Goal: Book appointment/travel/reservation

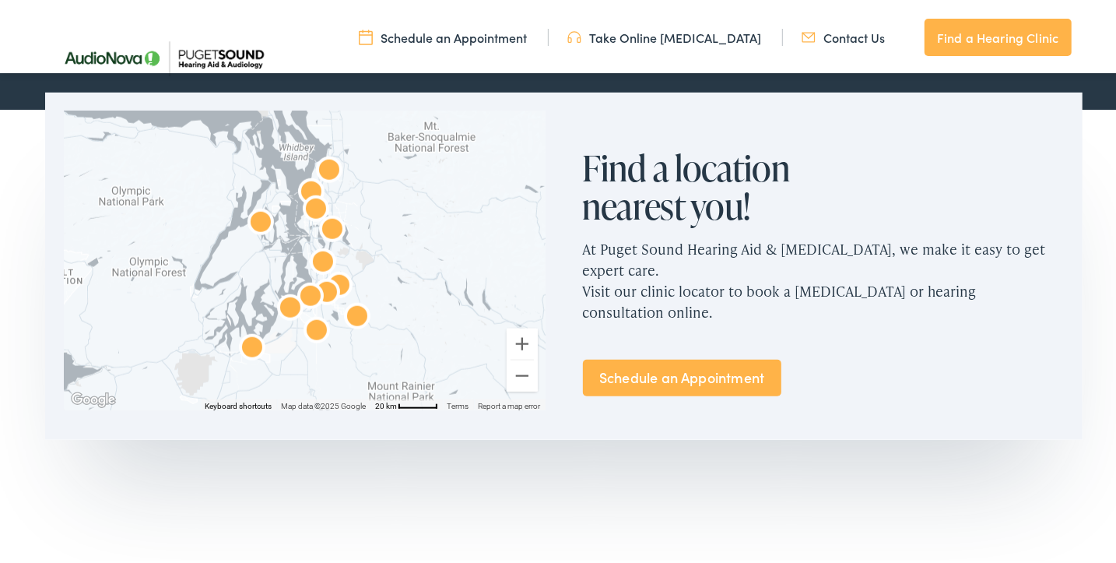
scroll to position [934, 0]
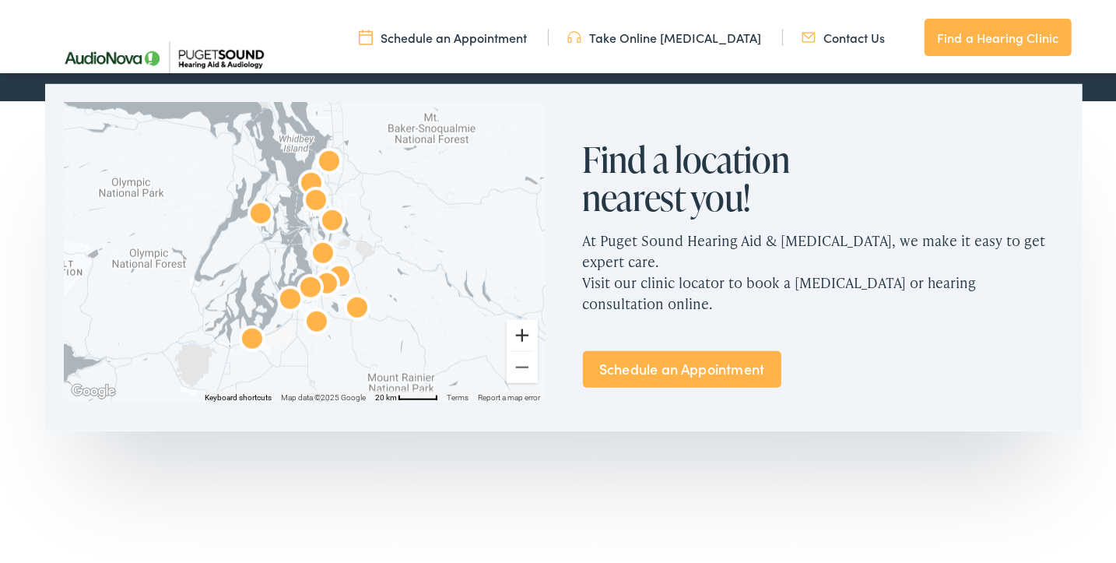
click at [518, 332] on button "Zoom in" at bounding box center [522, 332] width 31 height 31
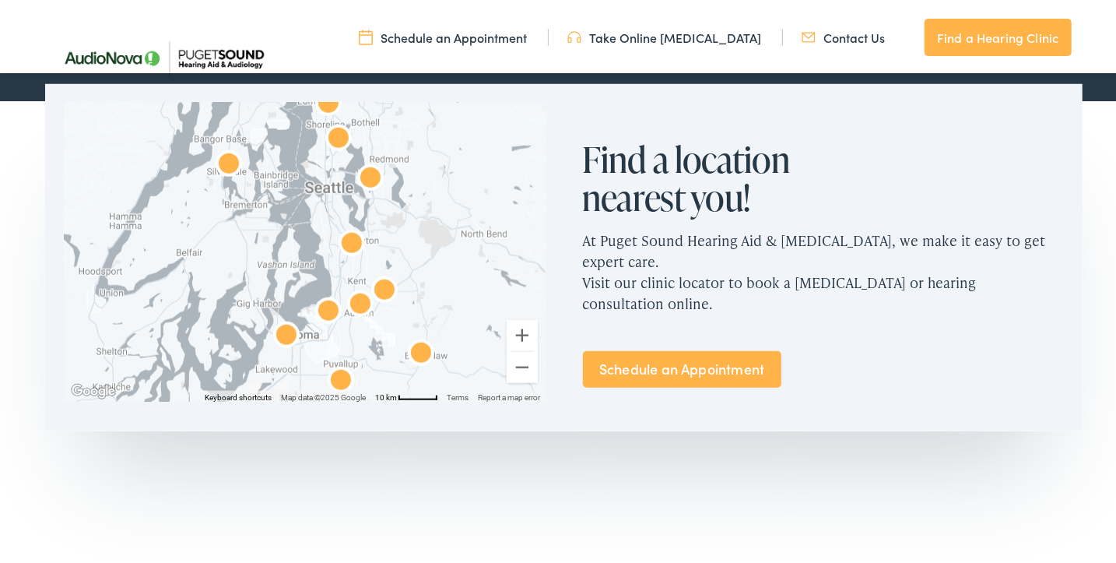
drag, startPoint x: 459, startPoint y: 308, endPoint x: 470, endPoint y: 293, distance: 19.0
click at [470, 293] on div at bounding box center [305, 249] width 482 height 299
click at [519, 334] on button "Zoom in" at bounding box center [522, 332] width 31 height 31
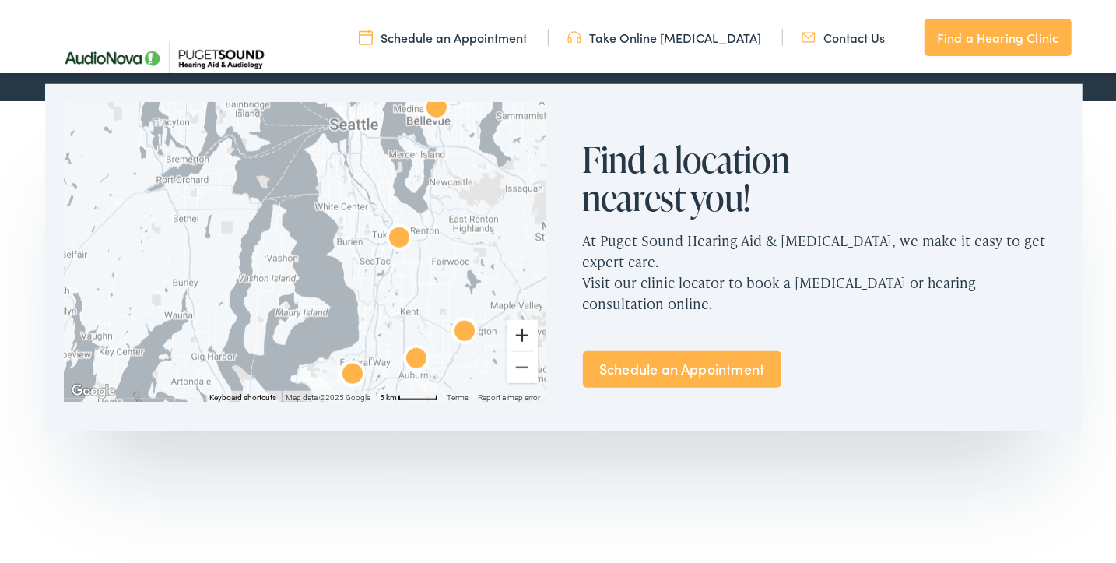
click at [522, 328] on button "Zoom in" at bounding box center [522, 332] width 31 height 31
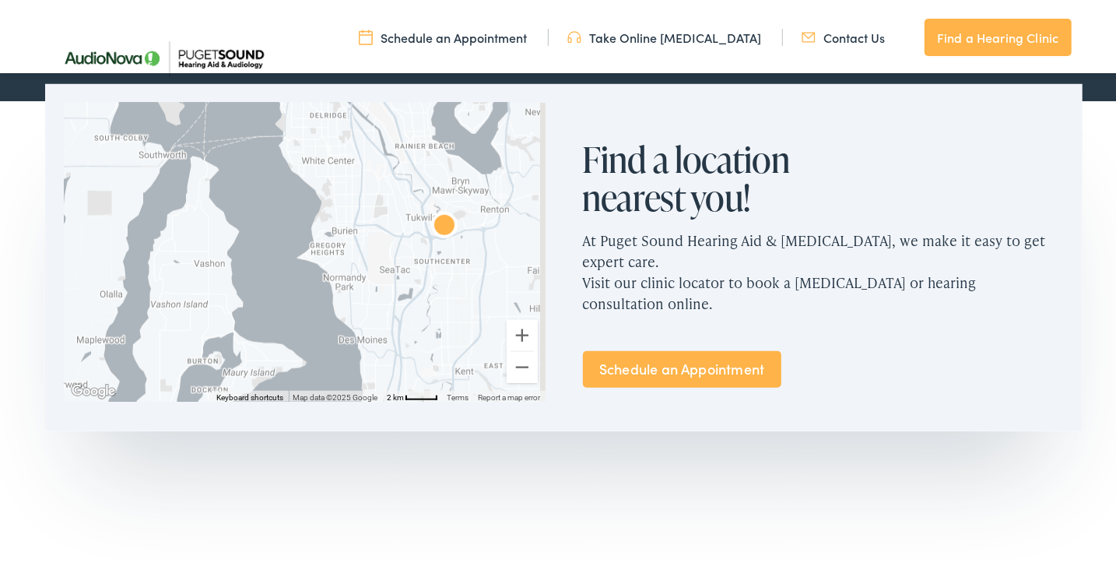
drag, startPoint x: 490, startPoint y: 264, endPoint x: 427, endPoint y: 268, distance: 64.0
click at [427, 268] on div at bounding box center [305, 249] width 482 height 299
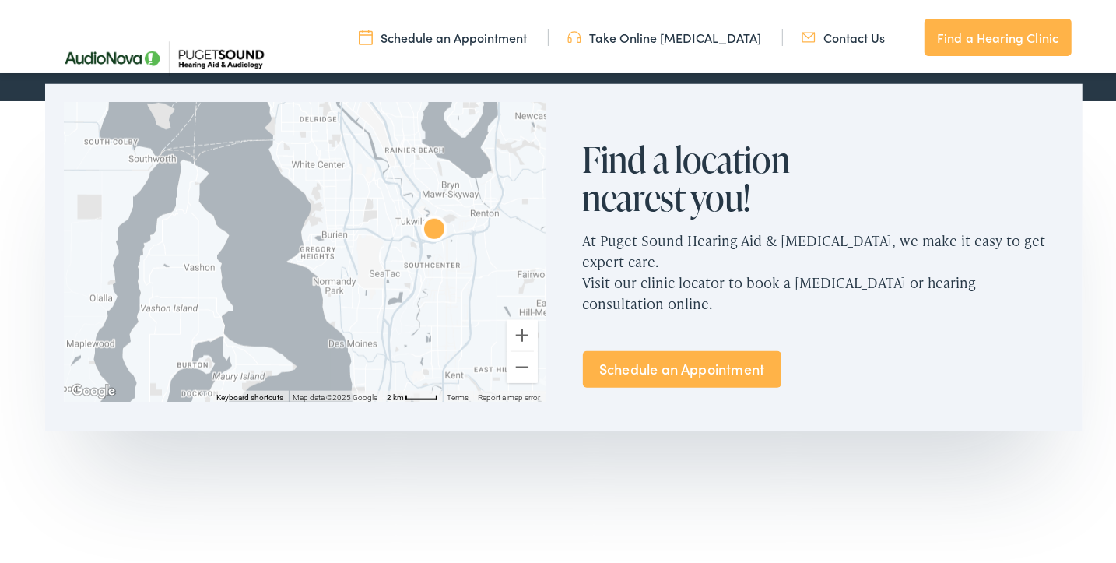
click at [434, 226] on img "AudioNova" at bounding box center [434, 227] width 37 height 37
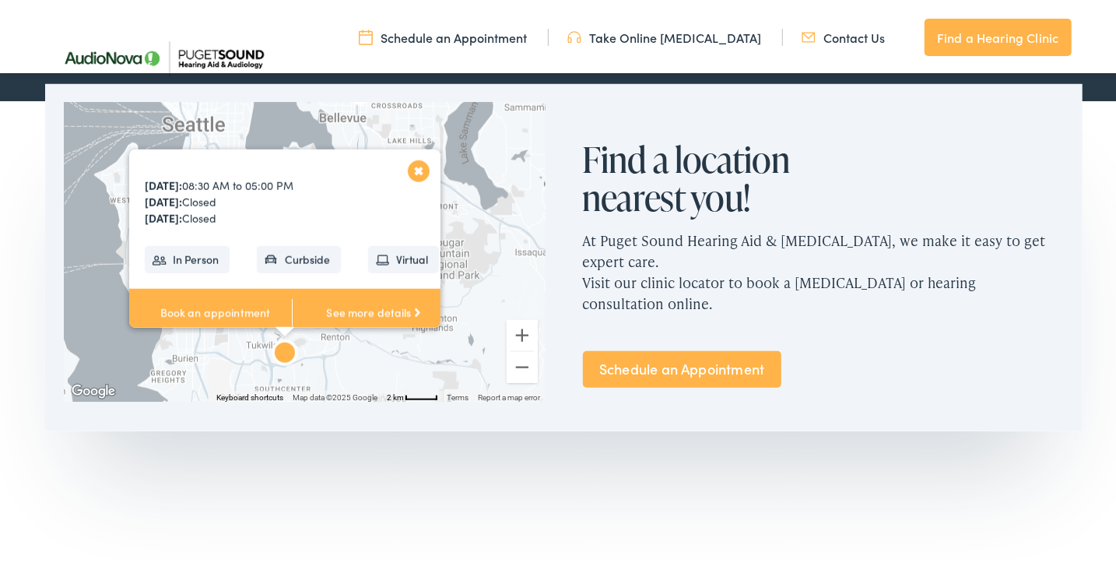
scroll to position [148, 0]
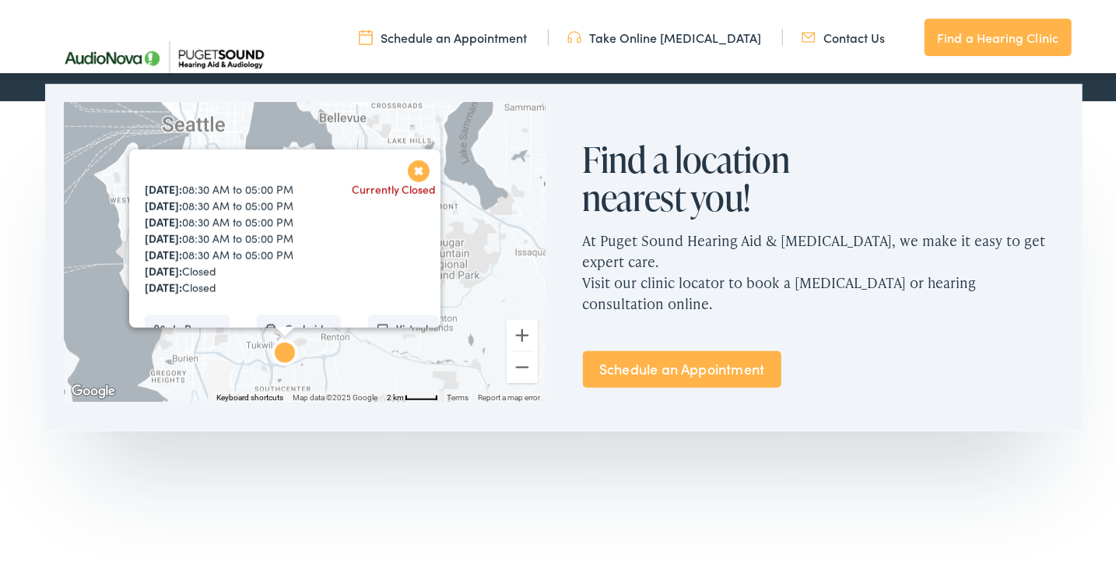
click at [667, 362] on link "Schedule an Appointment" at bounding box center [682, 366] width 199 height 37
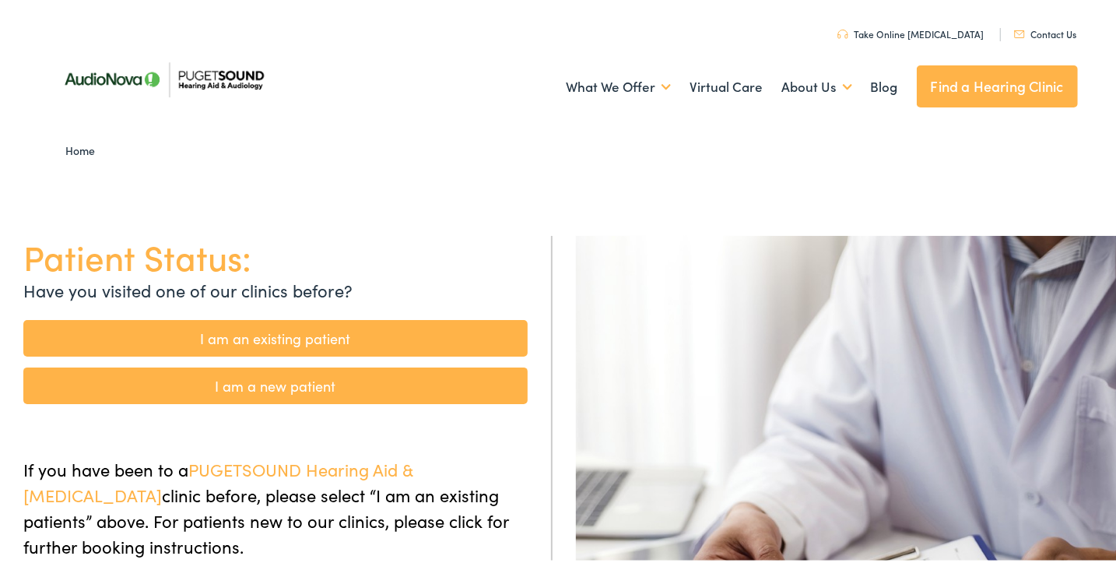
click at [279, 333] on link "I am an existing patient" at bounding box center [275, 335] width 504 height 37
